Goal: Transaction & Acquisition: Purchase product/service

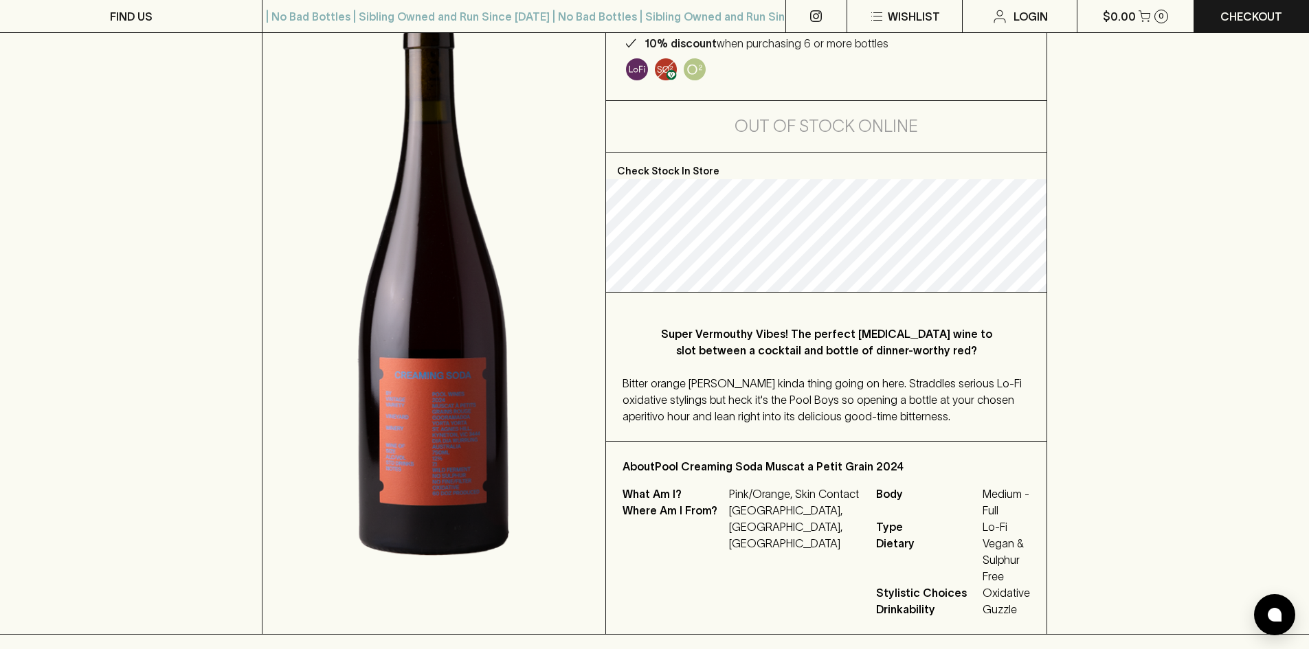
scroll to position [206, 0]
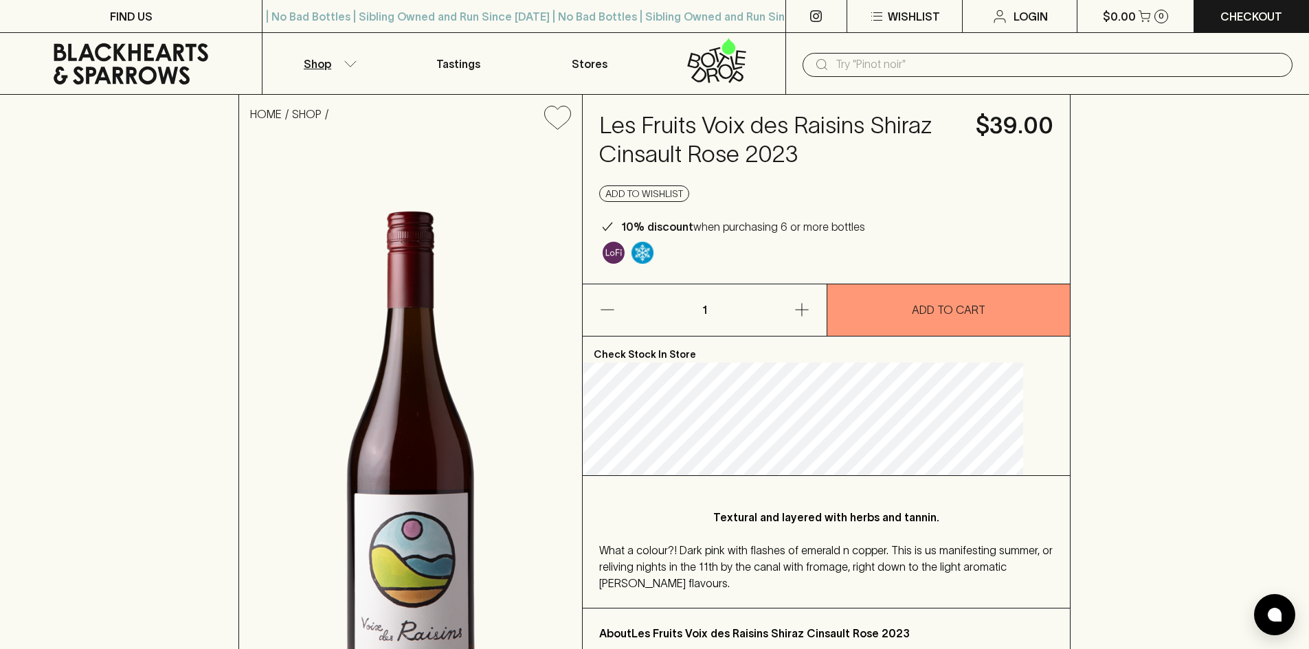
click at [341, 62] on button "Shop" at bounding box center [327, 63] width 131 height 61
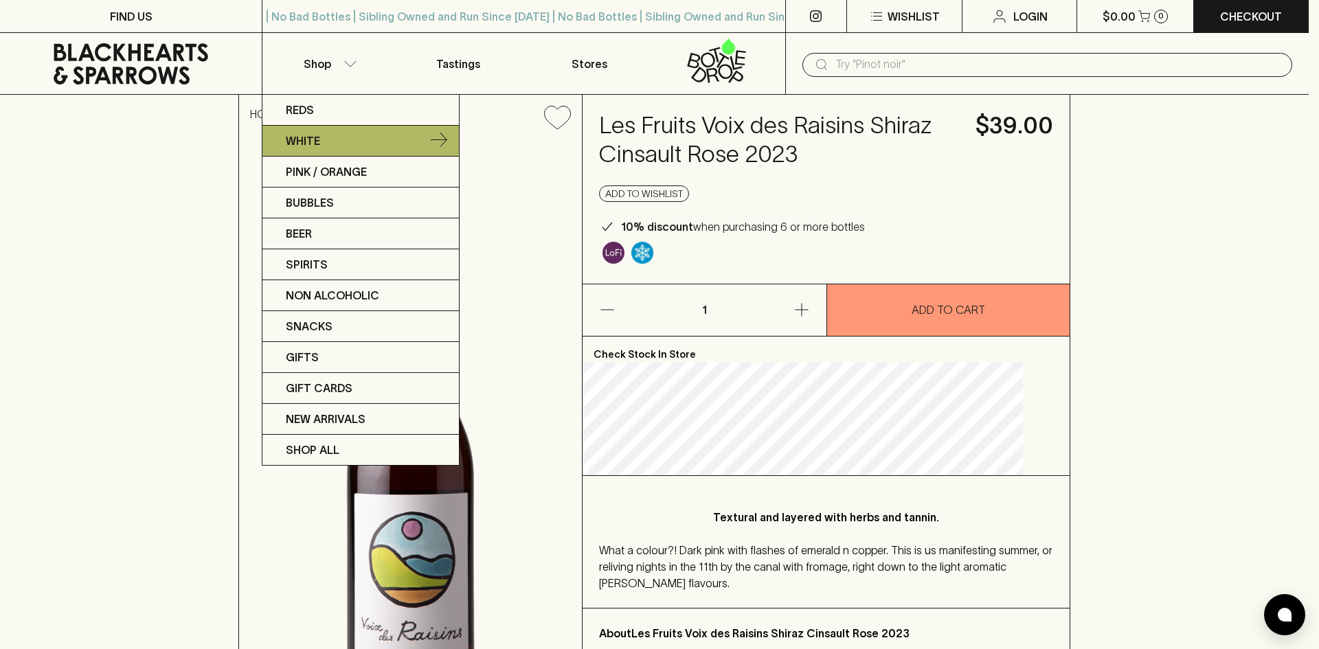
drag, startPoint x: 314, startPoint y: 143, endPoint x: 374, endPoint y: 133, distance: 60.7
click at [374, 133] on link "White" at bounding box center [360, 141] width 196 height 31
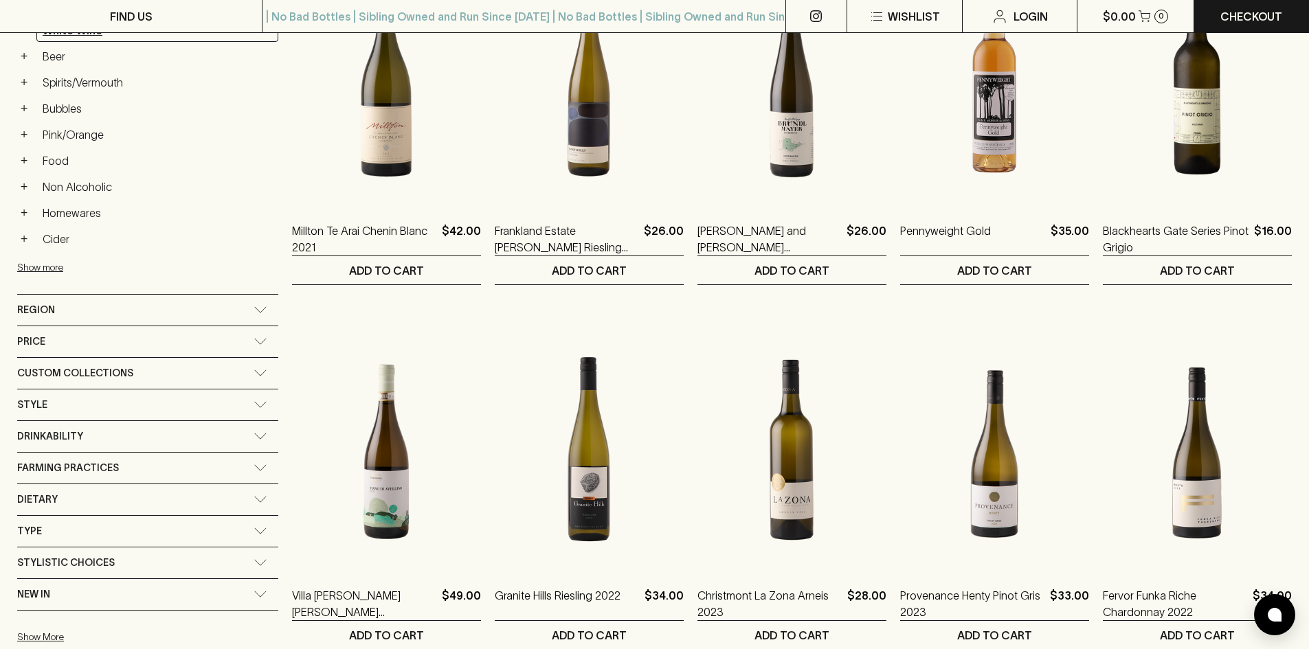
scroll to position [344, 0]
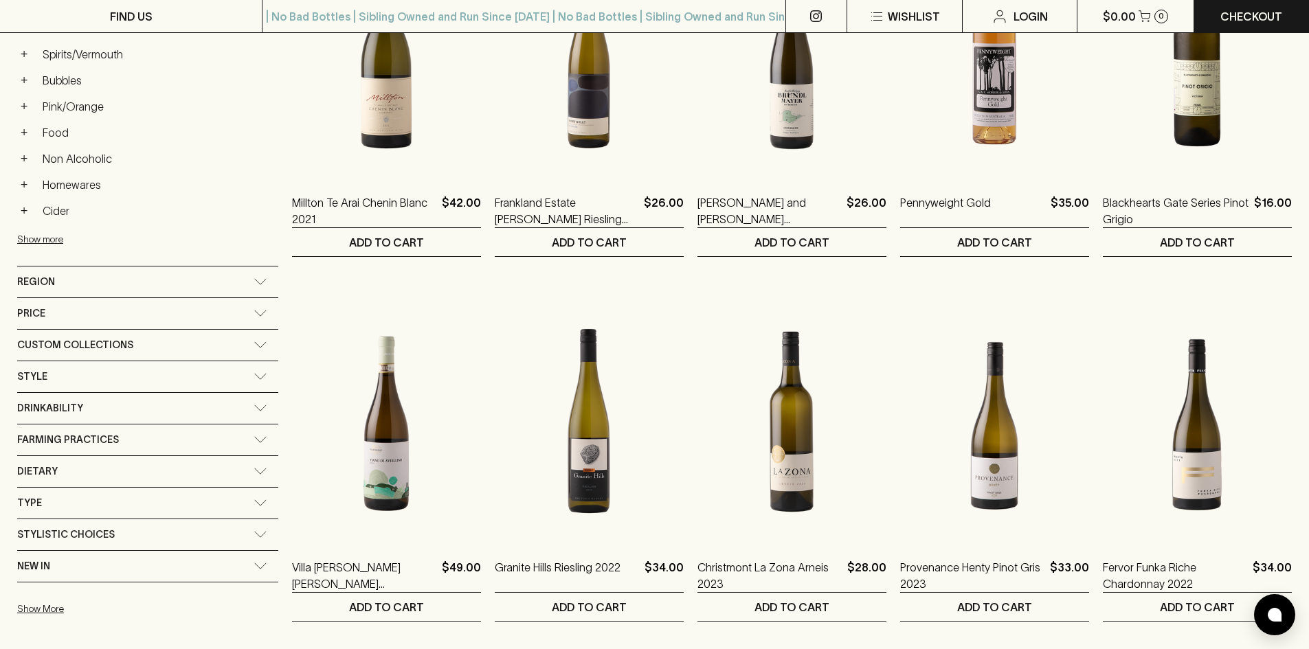
click at [86, 407] on div "Drinkability" at bounding box center [135, 408] width 236 height 17
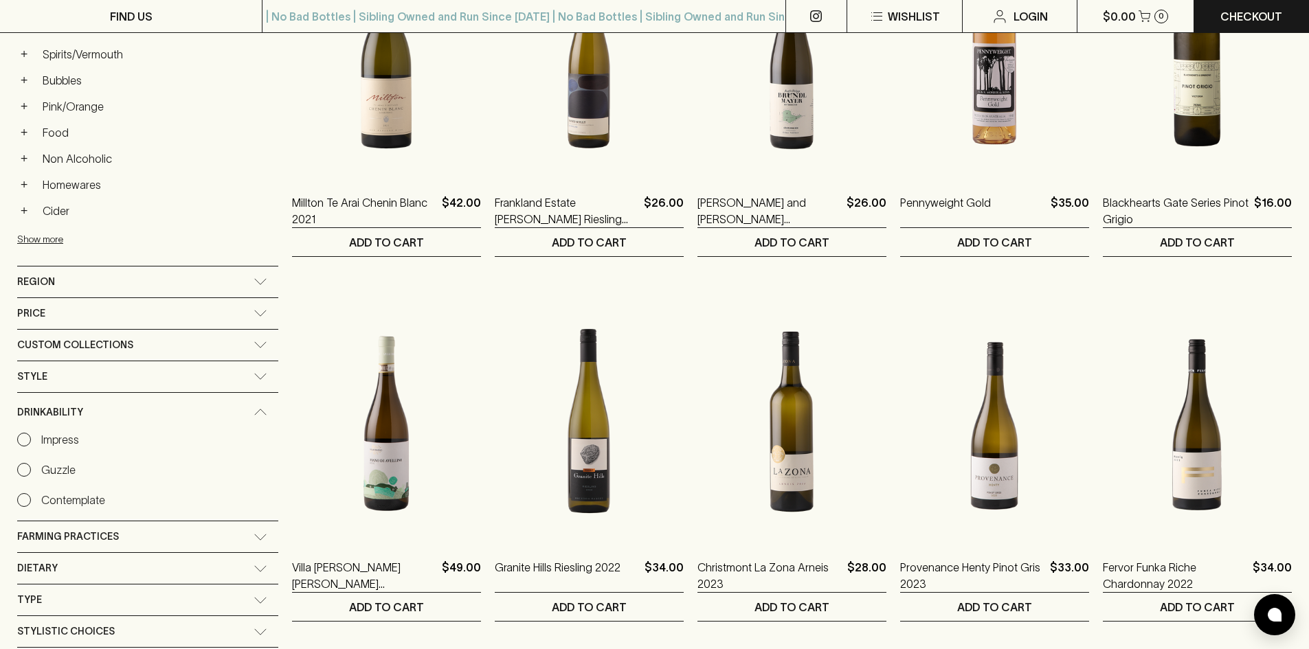
click at [19, 464] on input "Guzzle" at bounding box center [24, 470] width 14 height 14
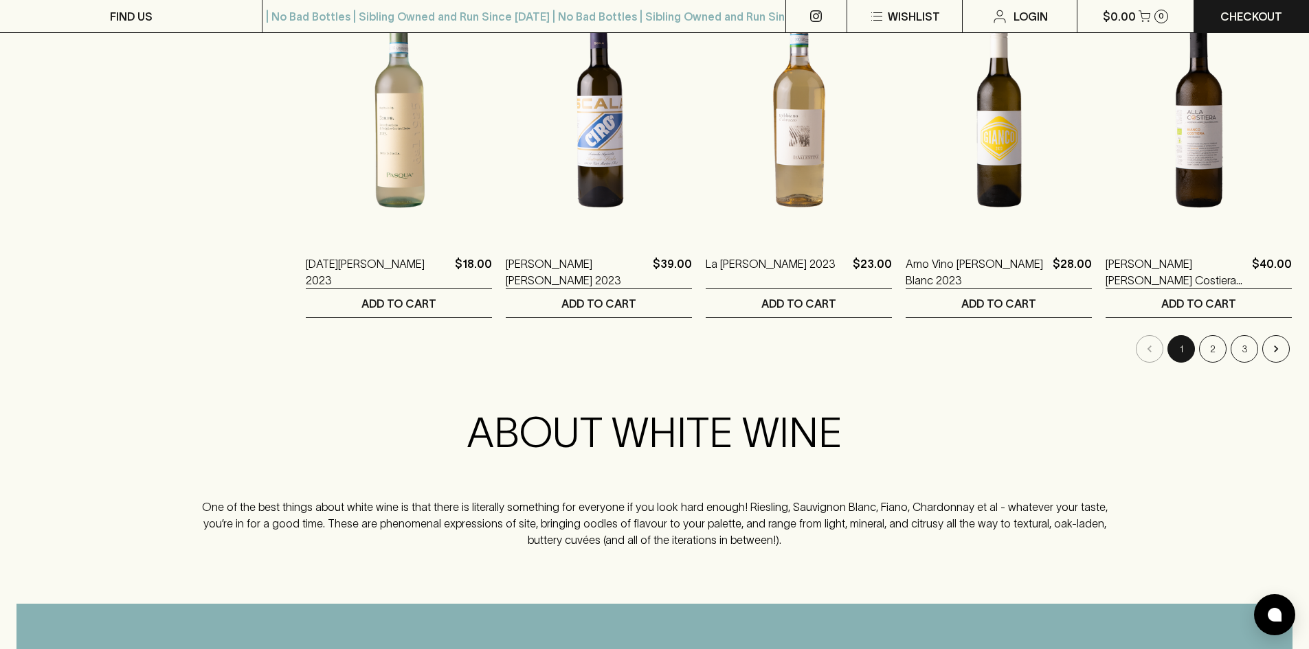
scroll to position [1399, 0]
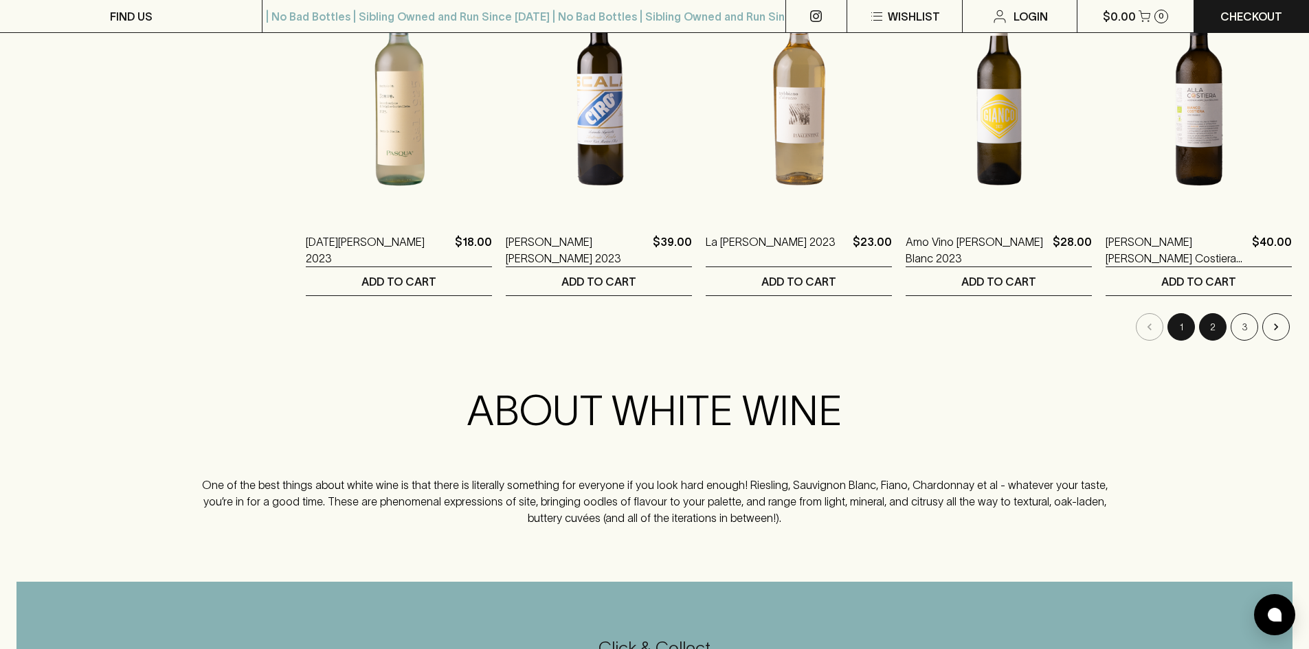
click at [1209, 324] on button "2" at bounding box center [1212, 326] width 27 height 27
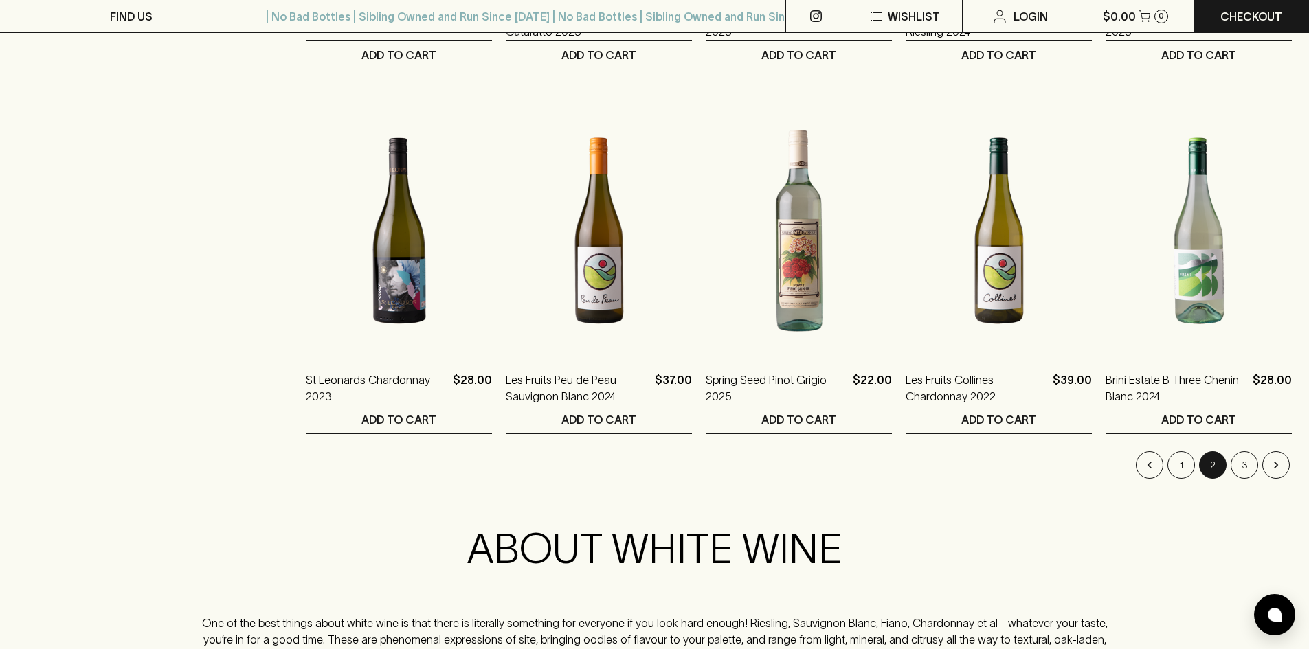
scroll to position [1233, 0]
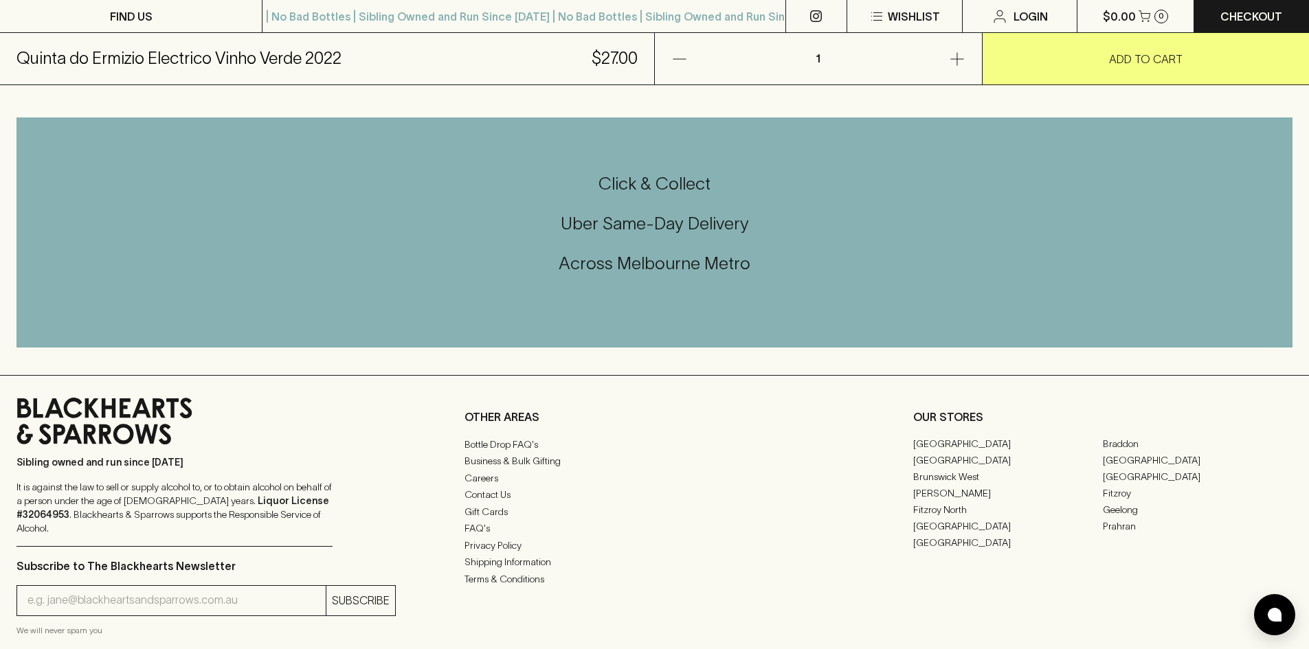
scroll to position [893, 0]
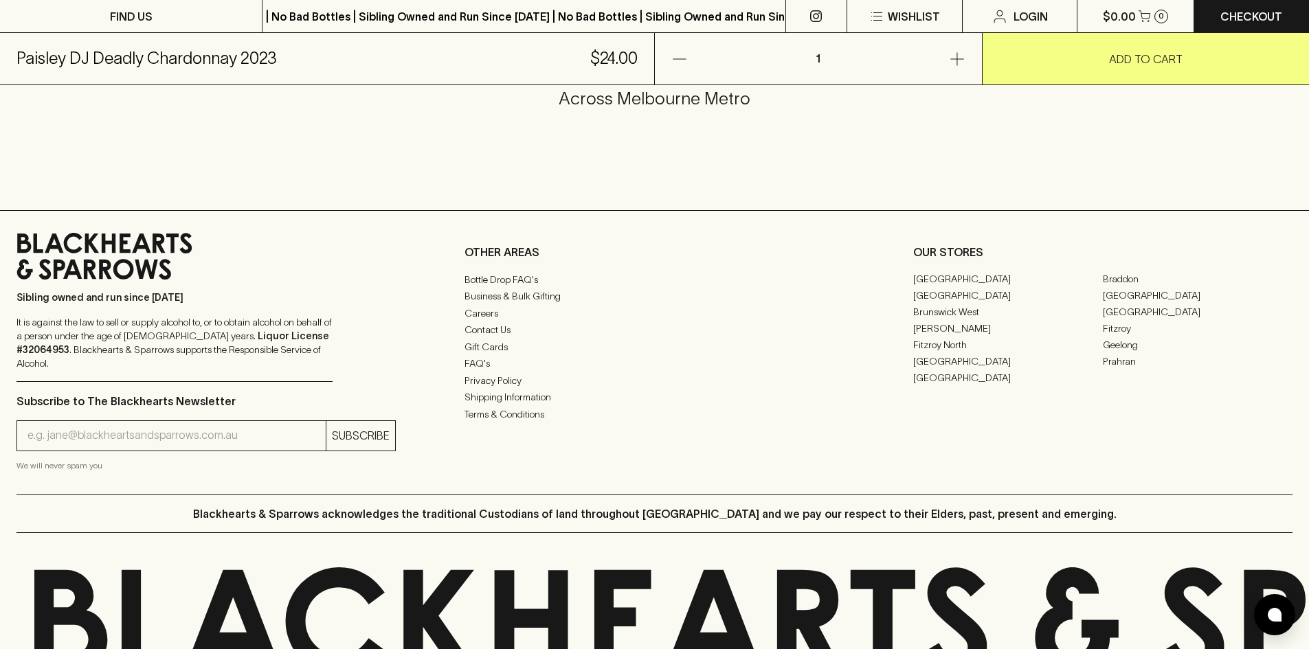
scroll to position [824, 0]
